Goal: Transaction & Acquisition: Purchase product/service

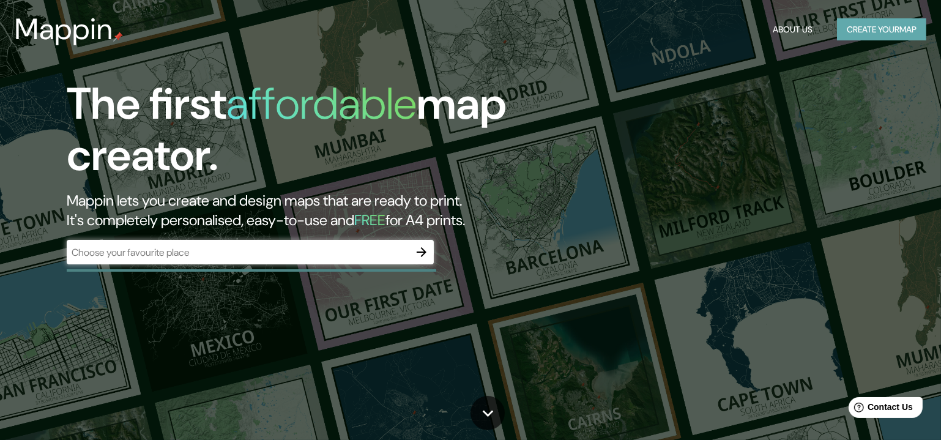
click at [860, 39] on button "Create your map" at bounding box center [881, 29] width 89 height 23
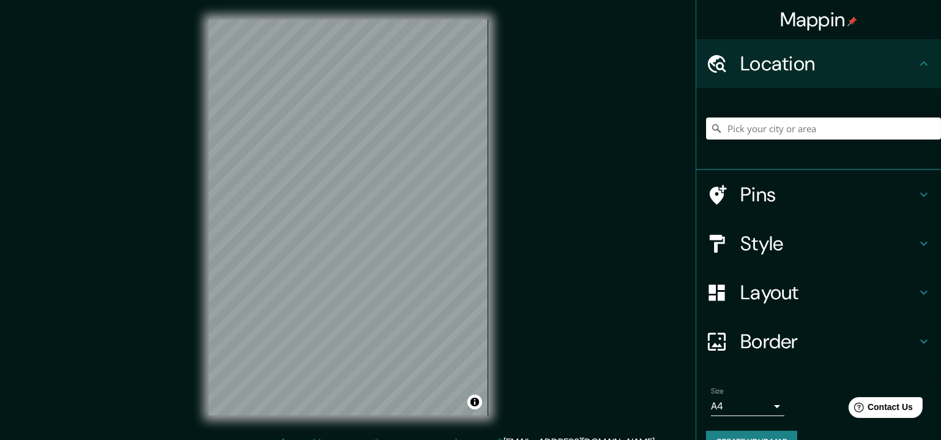
click at [825, 256] on h4 "Style" at bounding box center [828, 243] width 176 height 24
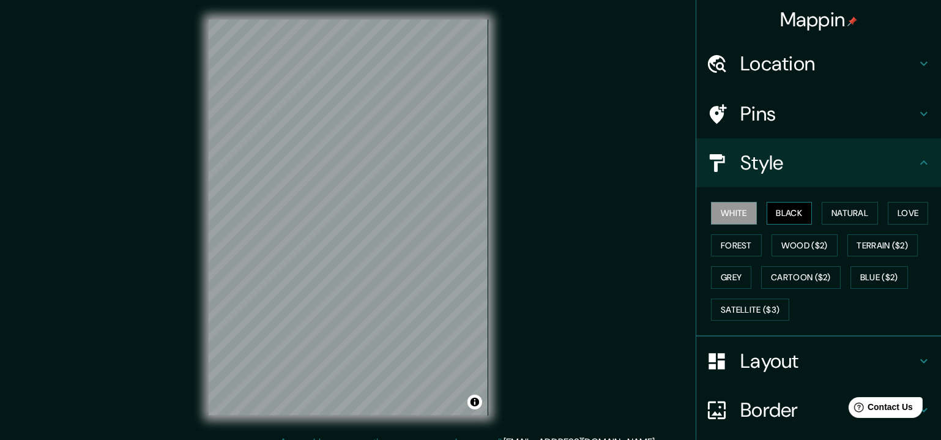
click at [783, 225] on button "Black" at bounding box center [790, 213] width 46 height 23
click at [839, 225] on button "Natural" at bounding box center [850, 213] width 56 height 23
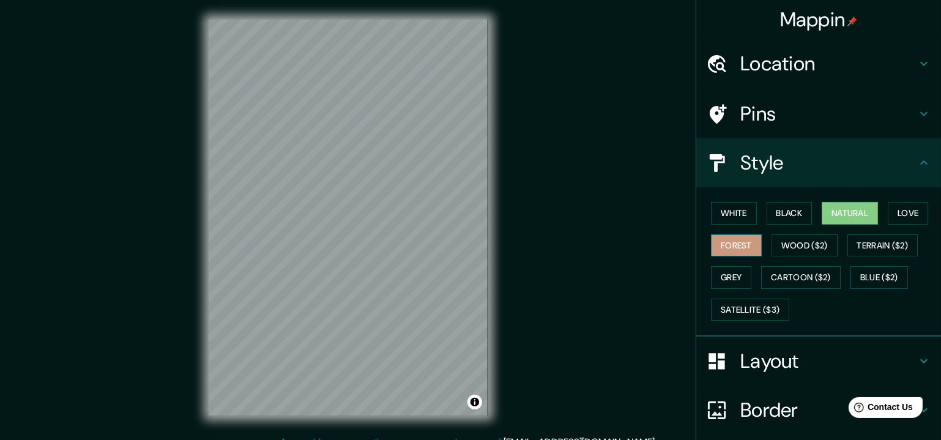
click at [762, 257] on button "Forest" at bounding box center [736, 245] width 51 height 23
click at [888, 225] on button "Love" at bounding box center [908, 213] width 40 height 23
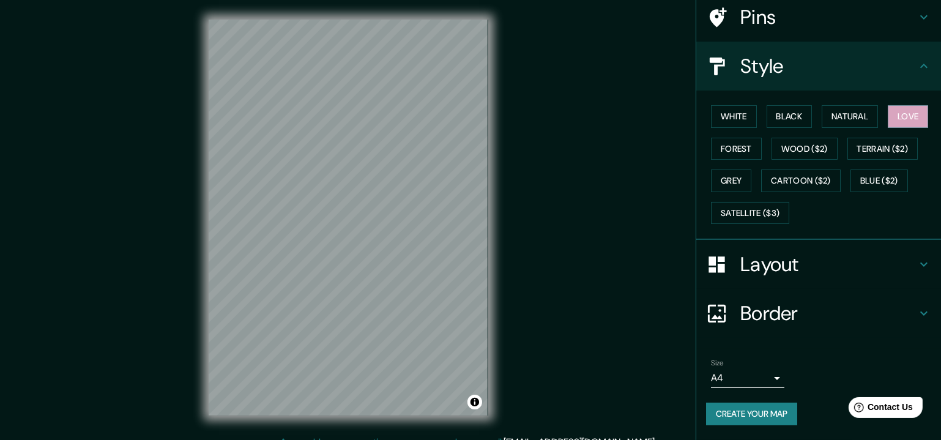
scroll to position [165, 0]
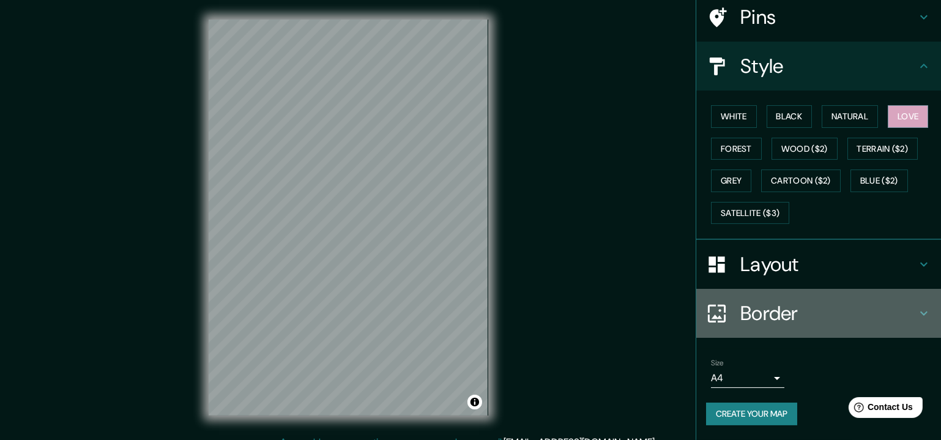
click at [789, 310] on h4 "Border" at bounding box center [828, 313] width 176 height 24
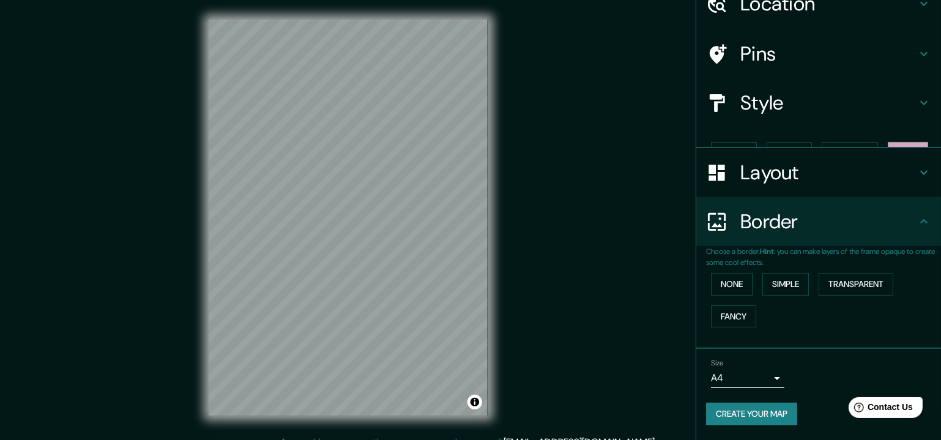
scroll to position [69, 0]
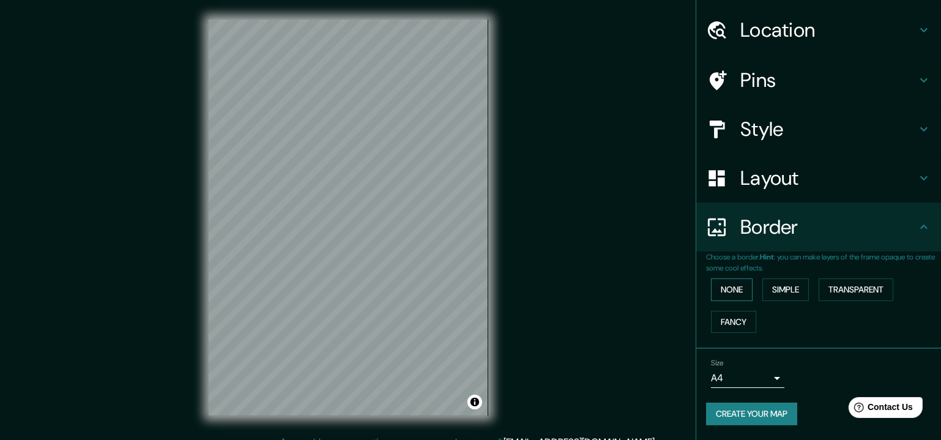
click at [733, 283] on button "None" at bounding box center [732, 289] width 42 height 23
click at [786, 280] on button "Simple" at bounding box center [785, 289] width 46 height 23
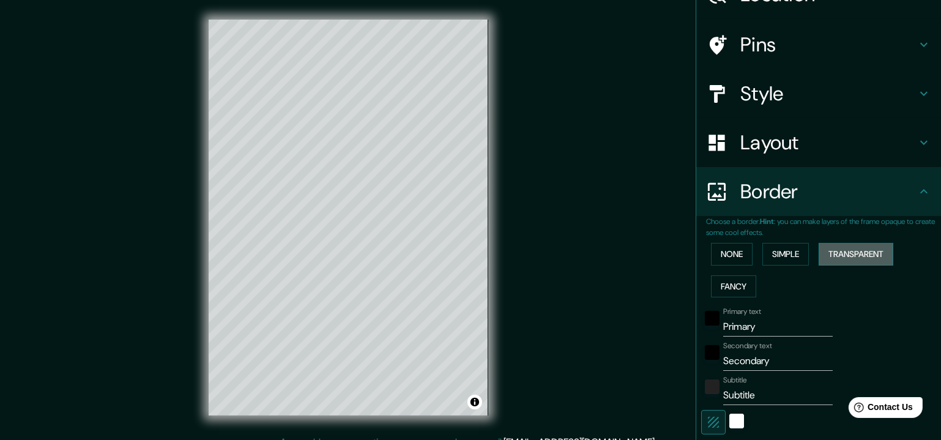
click at [854, 266] on button "Transparent" at bounding box center [856, 254] width 75 height 23
click at [736, 298] on button "Fancy" at bounding box center [733, 286] width 45 height 23
